Goal: Check status

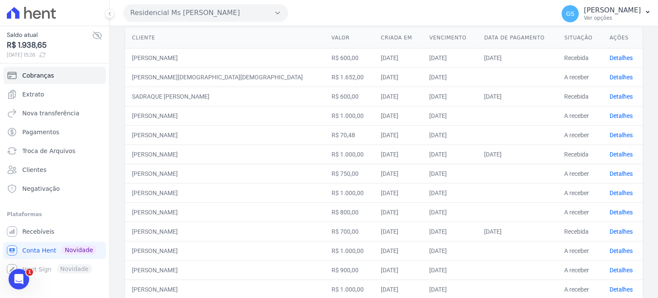
scroll to position [171, 0]
